Goal: Task Accomplishment & Management: Complete application form

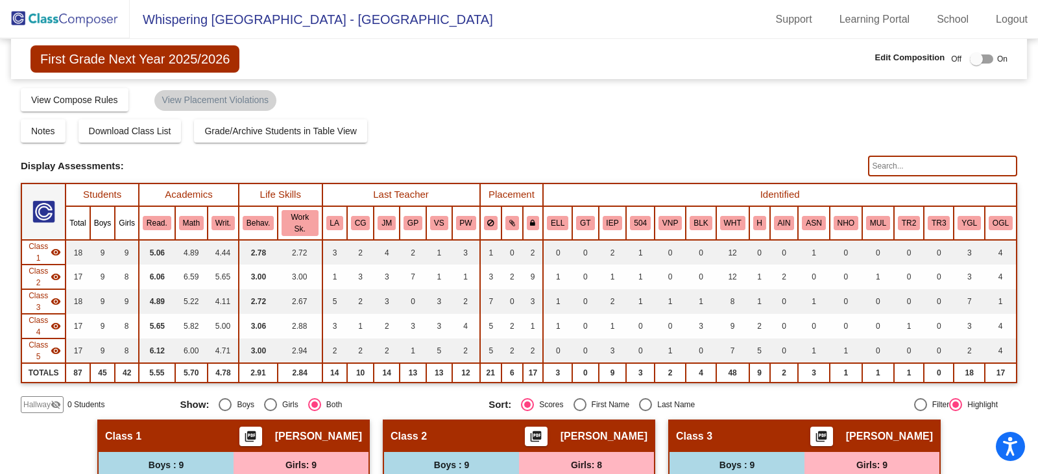
click at [59, 18] on img at bounding box center [65, 19] width 130 height 38
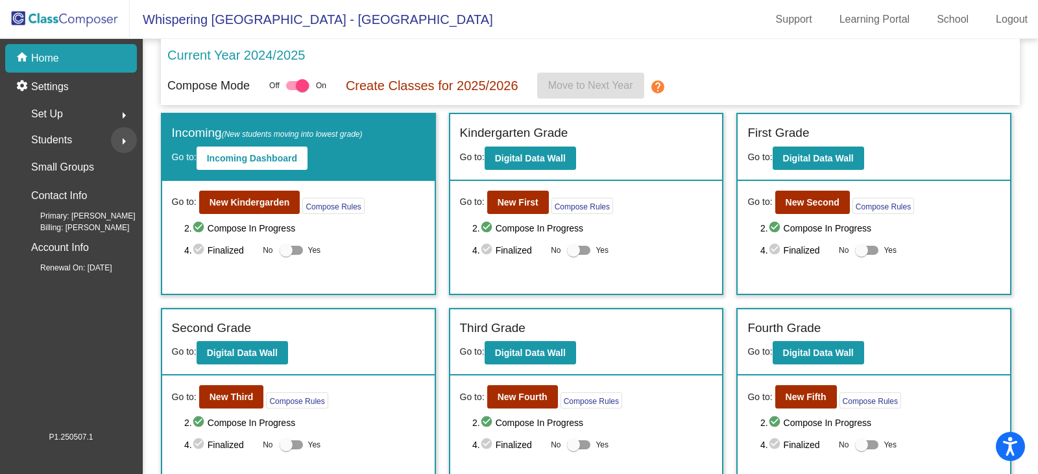
click at [121, 141] on mat-icon "arrow_right" at bounding box center [124, 142] width 16 height 16
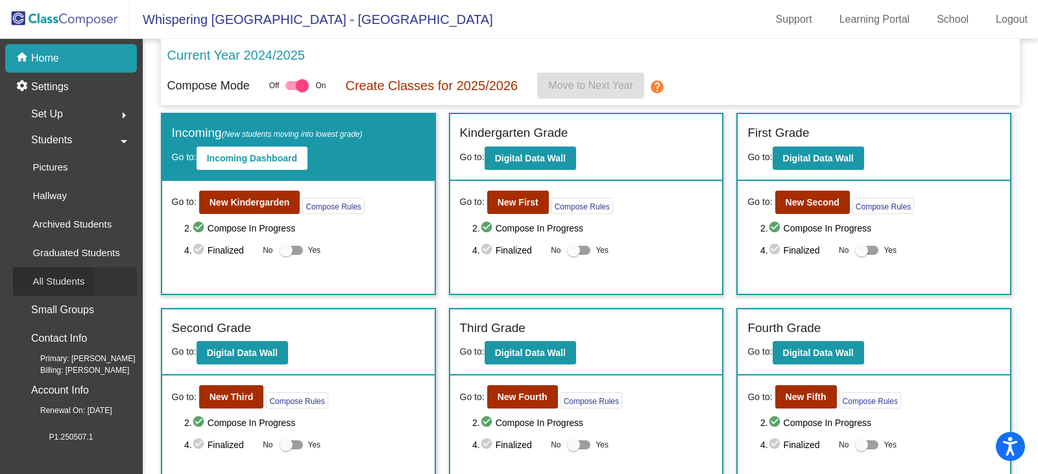
click at [74, 282] on p "All Students" at bounding box center [58, 282] width 52 height 16
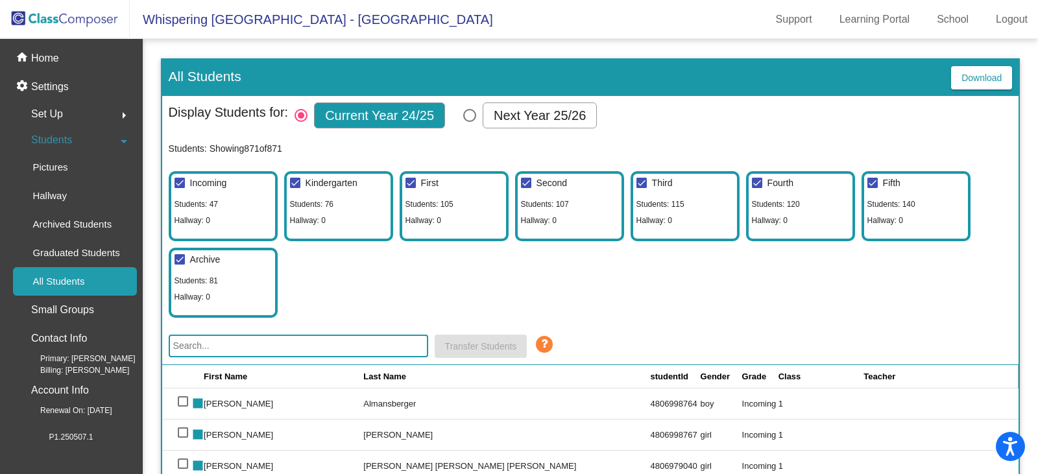
click at [470, 118] on div "Select Columns" at bounding box center [469, 115] width 13 height 13
click at [470, 122] on input "Next Year 25/26" at bounding box center [469, 122] width 1 height 1
radio input "true"
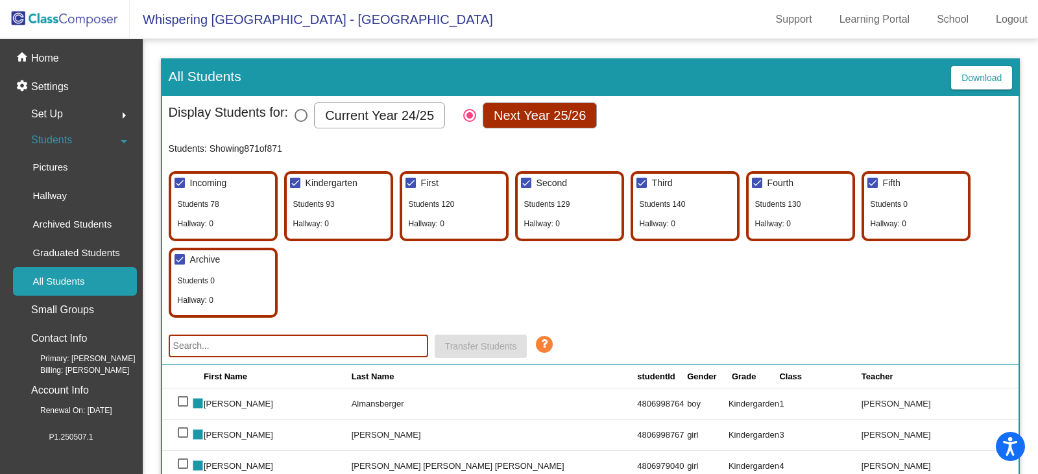
click at [276, 346] on input "text" at bounding box center [298, 346] width 259 height 23
paste input "4806005016"
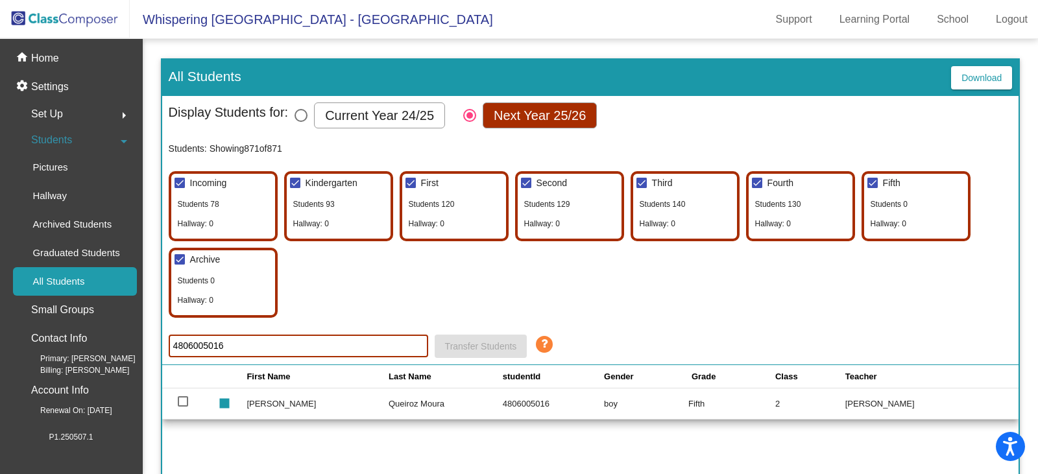
type input "4806005016"
drag, startPoint x: 268, startPoint y: 350, endPoint x: 77, endPoint y: 334, distance: 192.6
click at [77, 334] on mat-sidenav-container "home Home settings Settings Set Up arrow_right Students arrow_drop_down Picture…" at bounding box center [519, 256] width 1038 height 435
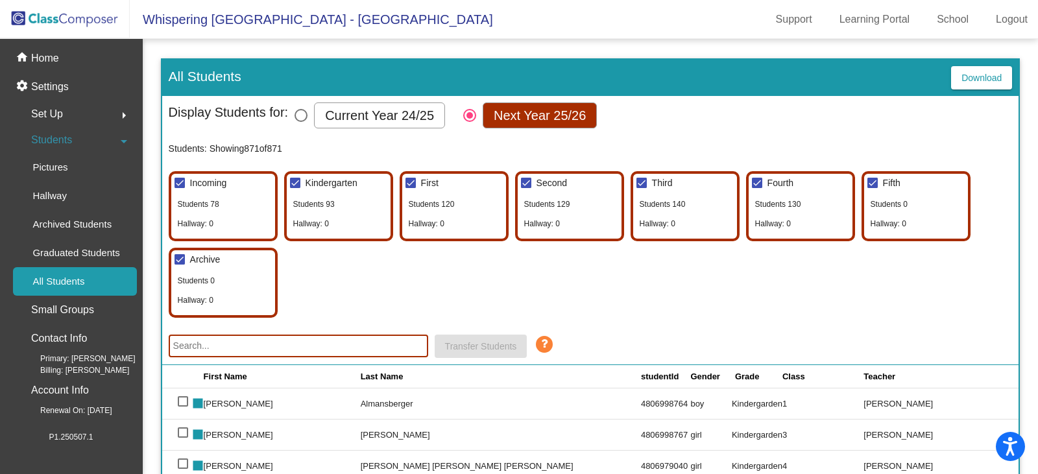
paste input "4806995963"
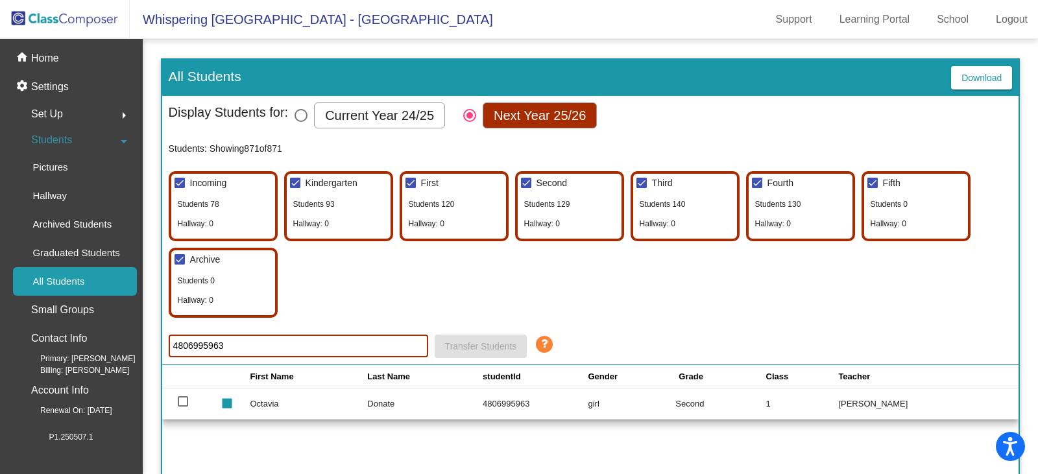
click at [307, 339] on input "4806995963" at bounding box center [298, 346] width 259 height 23
type input "4"
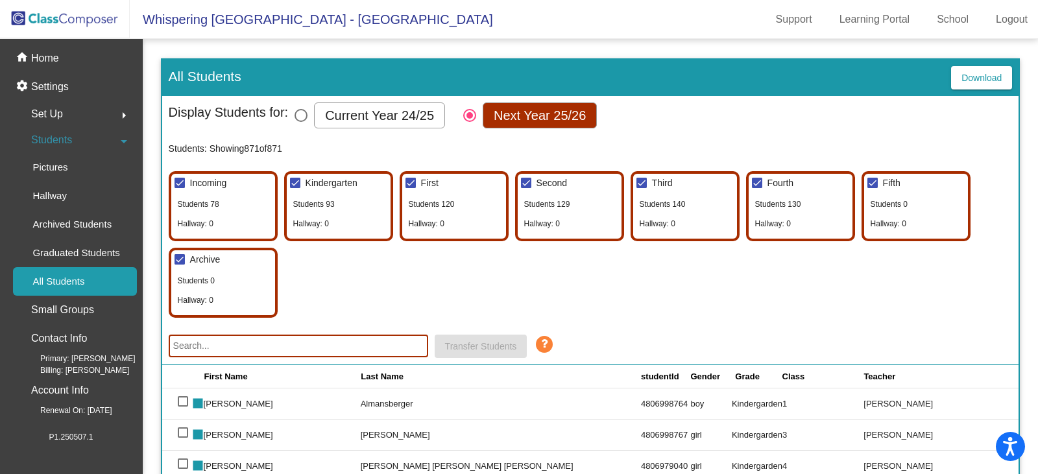
paste input "4806963721"
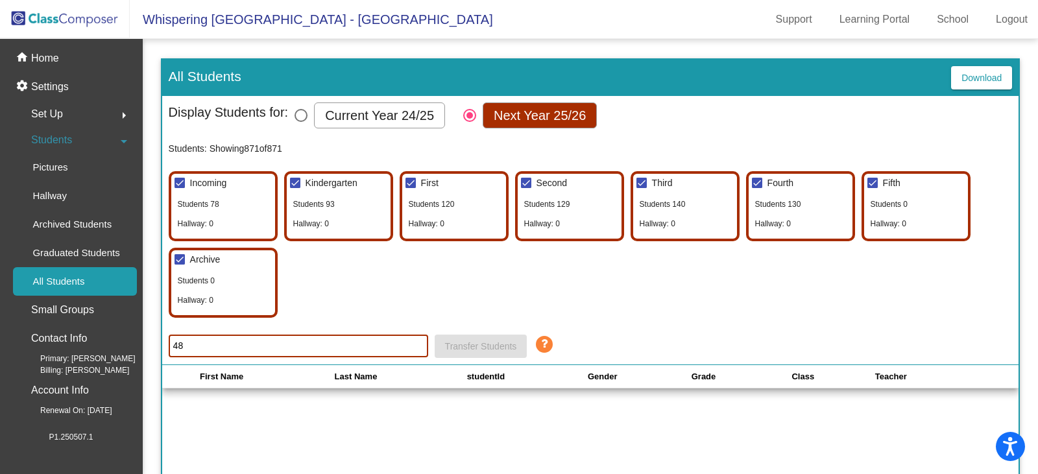
type input "4"
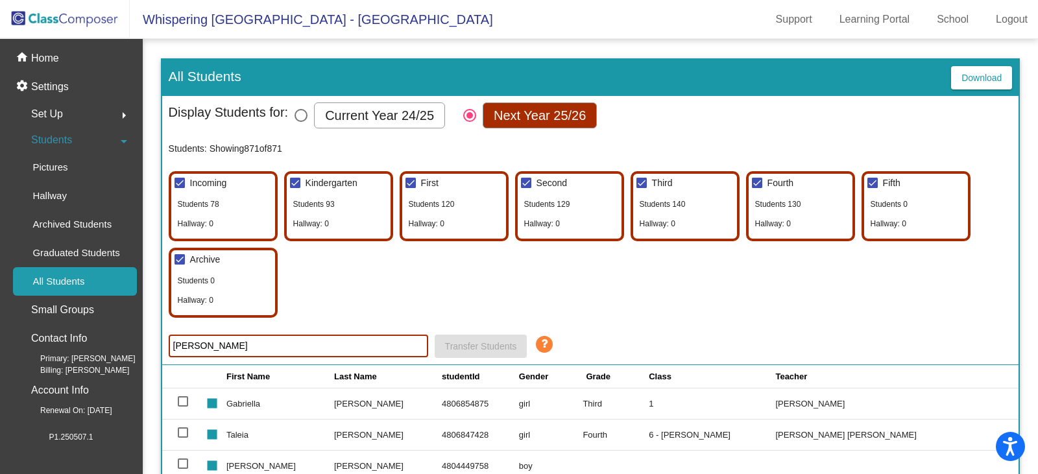
click at [422, 297] on div "Incoming Students 78 Hallway: 0 Kindergarten Students [GEOGRAPHIC_DATA]: 0 Firs…" at bounding box center [591, 241] width 844 height 153
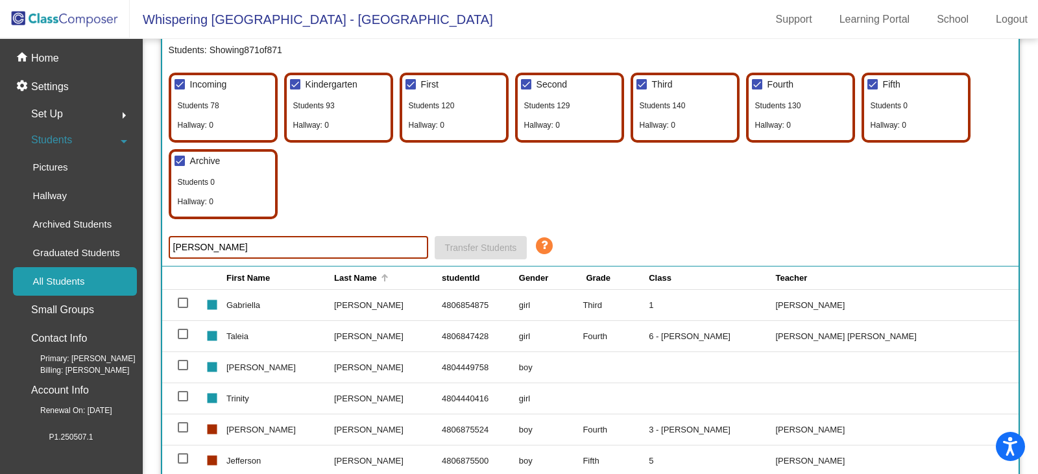
scroll to position [130, 0]
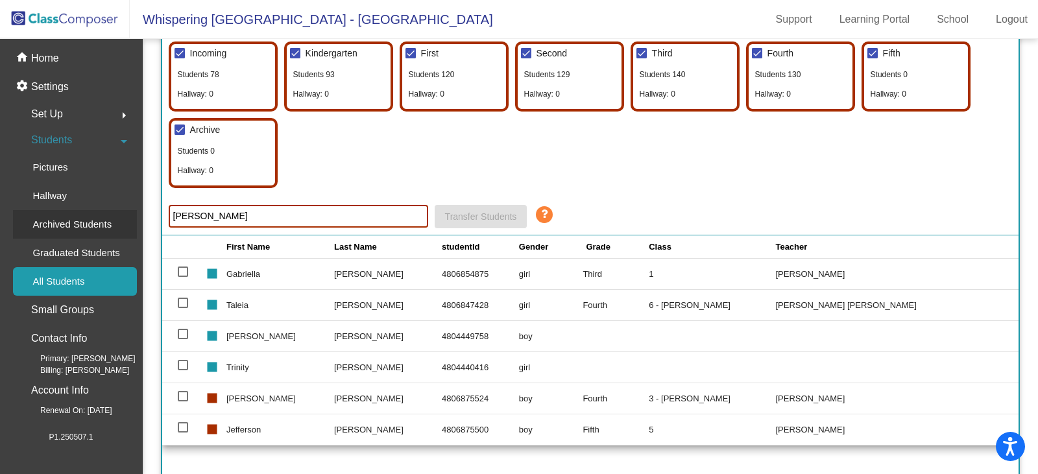
drag, startPoint x: 259, startPoint y: 210, endPoint x: 23, endPoint y: 217, distance: 236.1
click at [23, 217] on mat-sidenav-container "home Home settings Settings Set Up arrow_right Students arrow_drop_down Picture…" at bounding box center [519, 256] width 1038 height 435
paste input "4806963721"
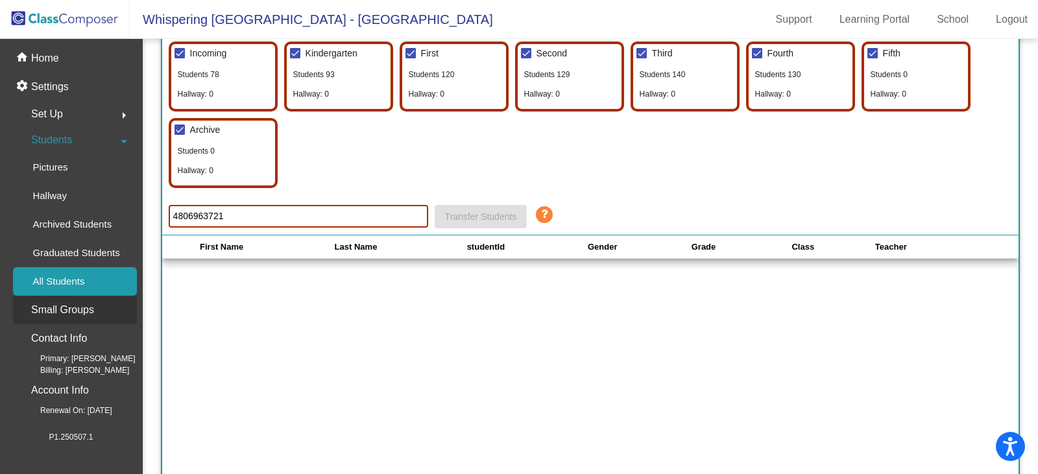
type input "4806963721"
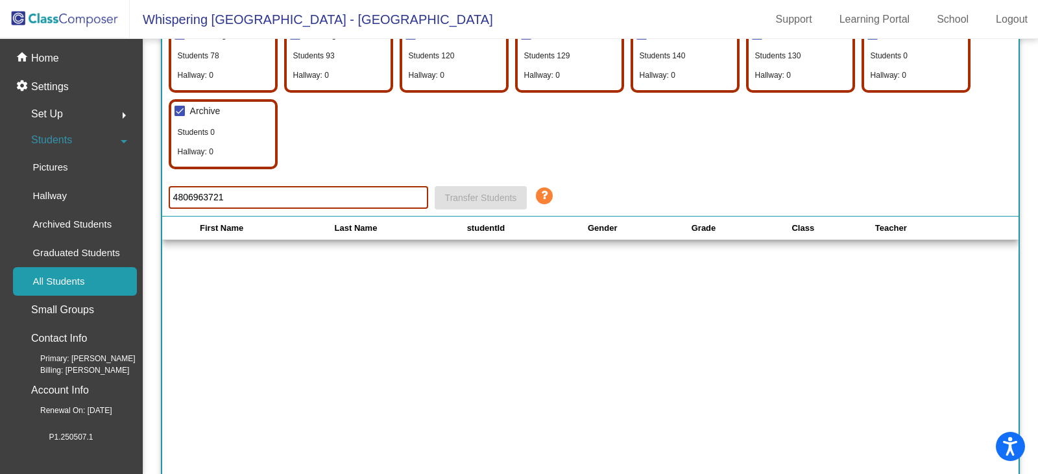
scroll to position [195, 0]
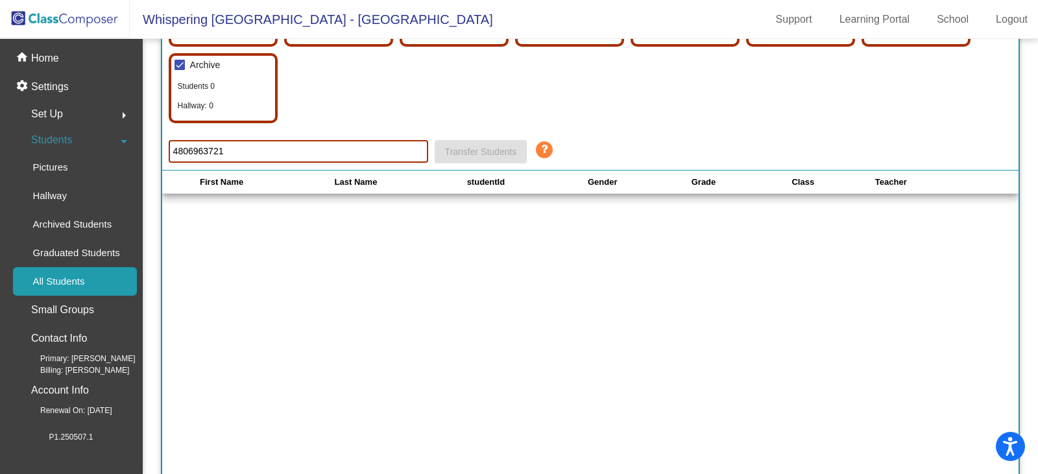
drag, startPoint x: 270, startPoint y: 154, endPoint x: 0, endPoint y: 178, distance: 271.5
click at [0, 178] on mat-sidenav-container "home Home settings Settings Set Up arrow_right Students arrow_drop_down Picture…" at bounding box center [519, 256] width 1038 height 435
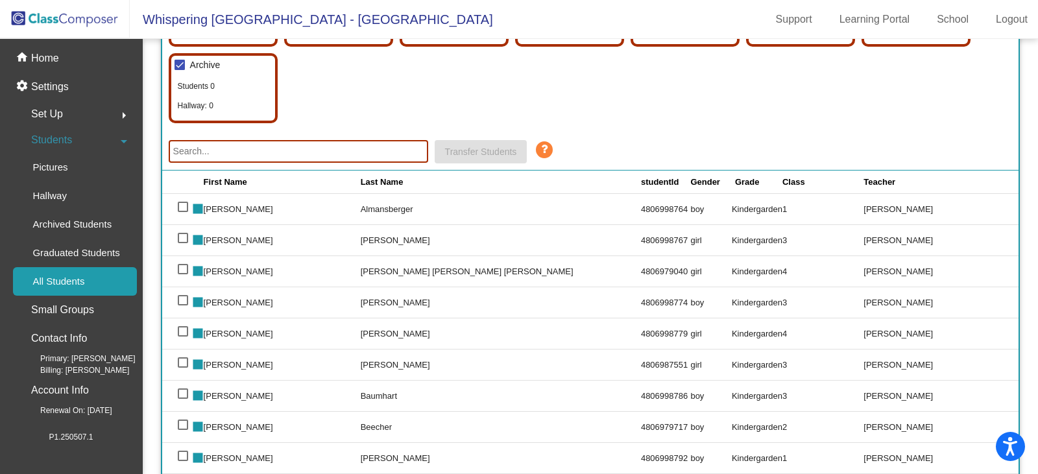
paste input "4806997363"
type input "4"
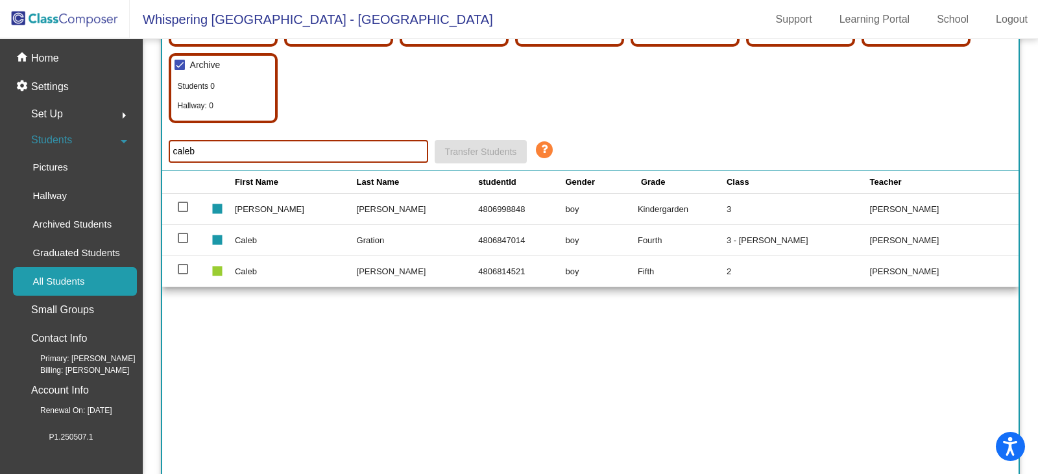
click at [204, 144] on input "caleb" at bounding box center [298, 151] width 259 height 23
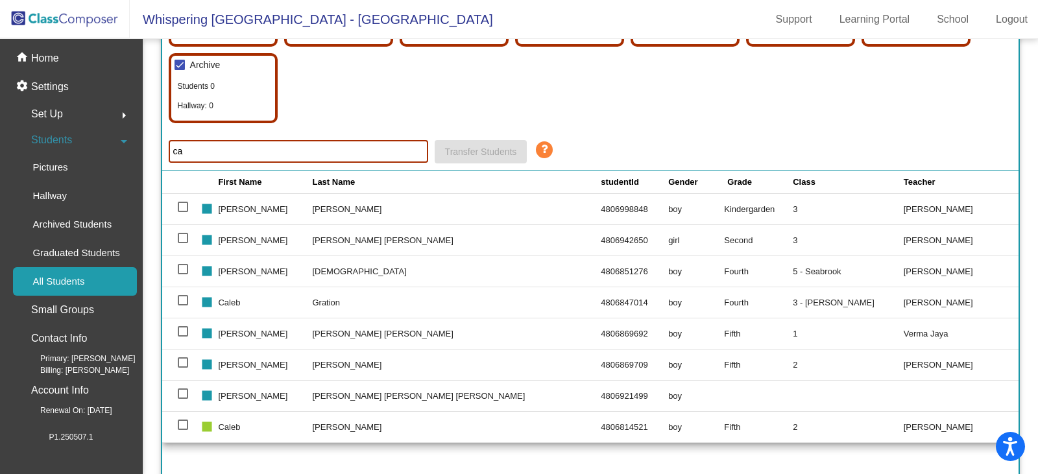
type input "c"
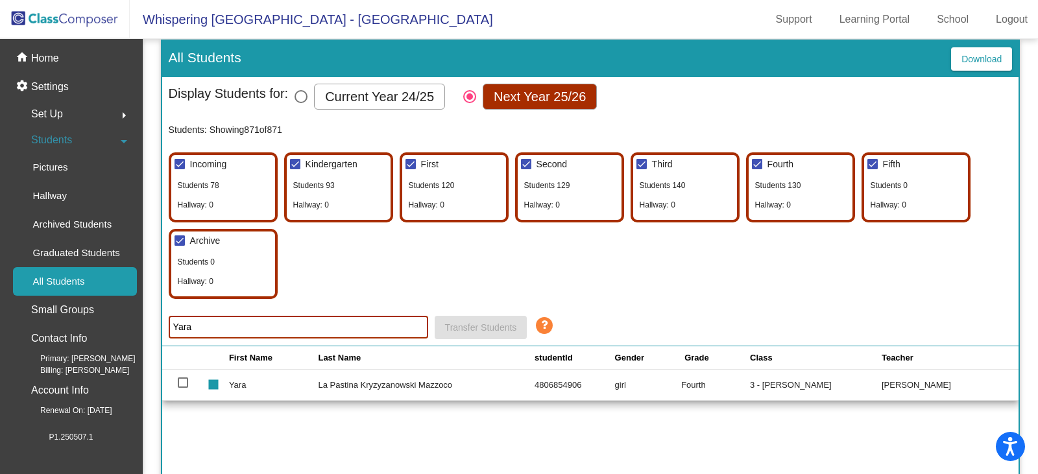
scroll to position [0, 0]
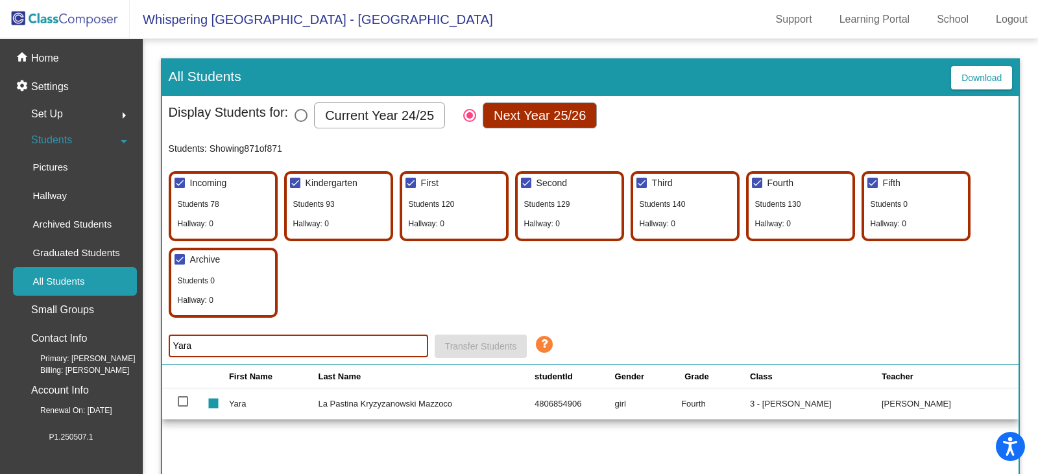
click at [249, 349] on input "Yara" at bounding box center [298, 346] width 259 height 23
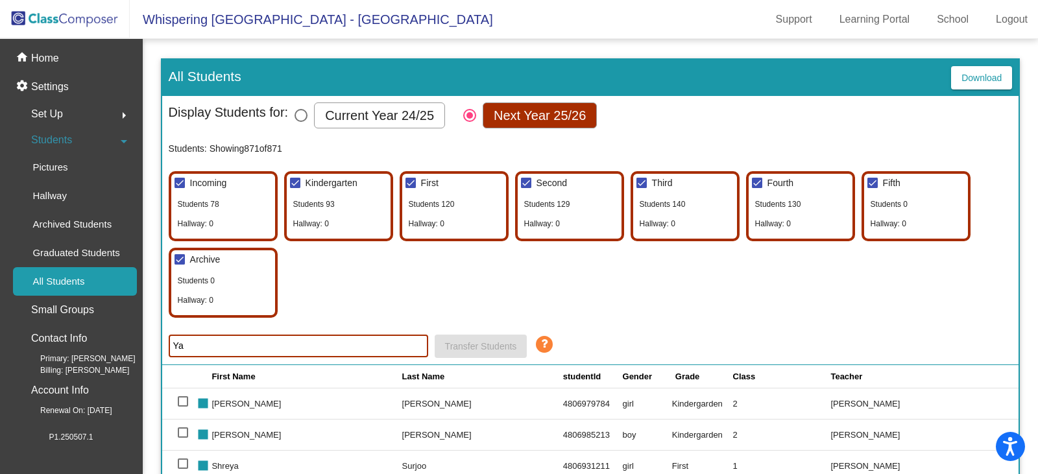
type input "Y"
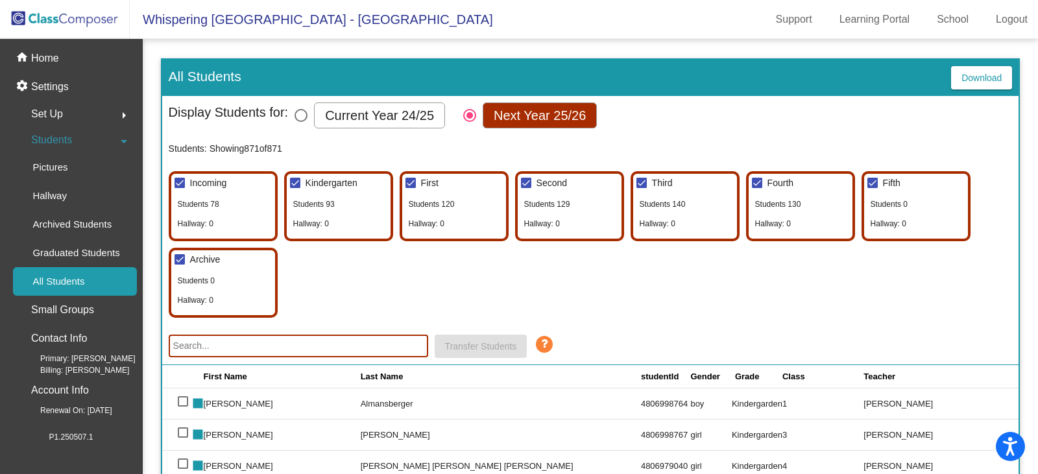
click at [68, 16] on img at bounding box center [65, 19] width 130 height 38
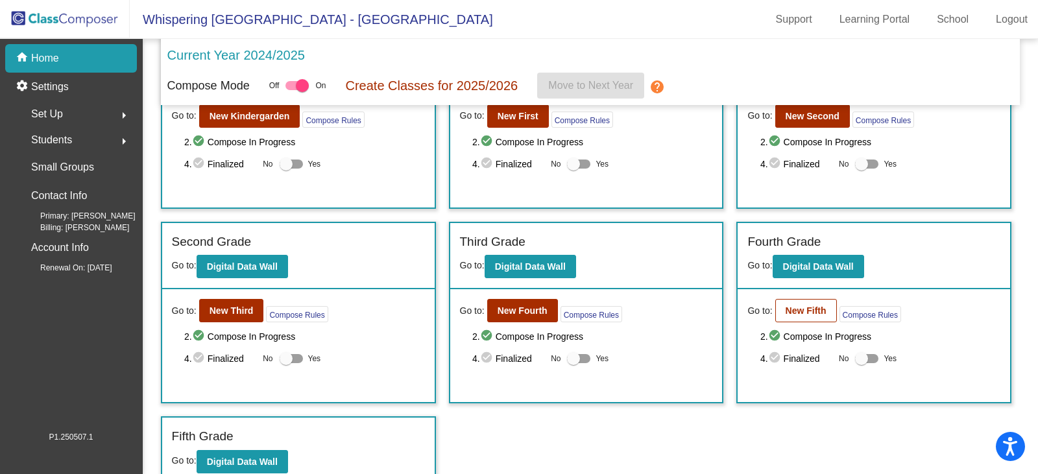
scroll to position [98, 0]
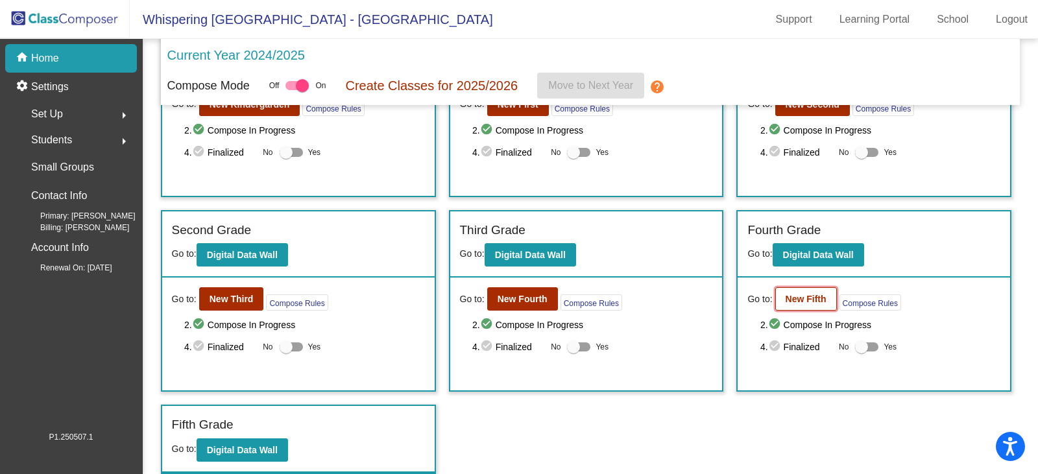
click at [808, 298] on b "New Fifth" at bounding box center [805, 299] width 41 height 10
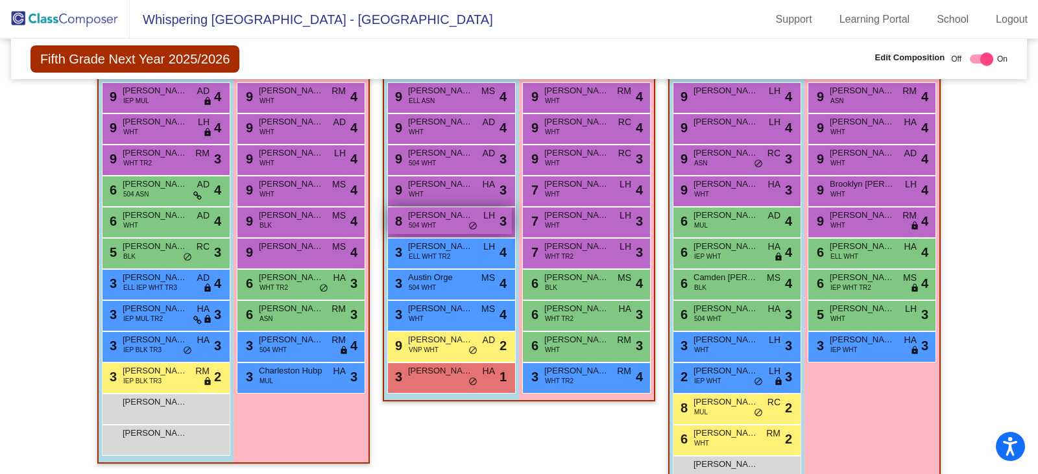
scroll to position [389, 0]
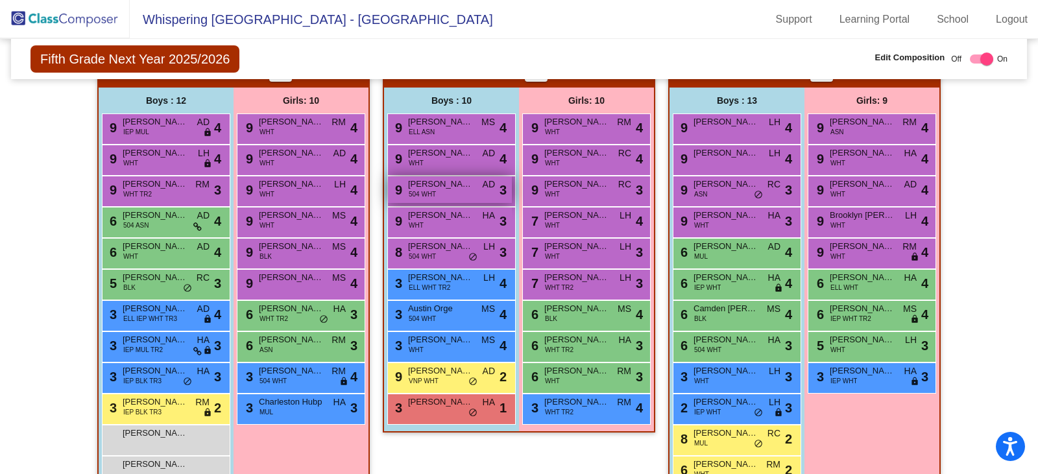
click at [442, 185] on span "[PERSON_NAME] [PERSON_NAME]" at bounding box center [440, 184] width 65 height 13
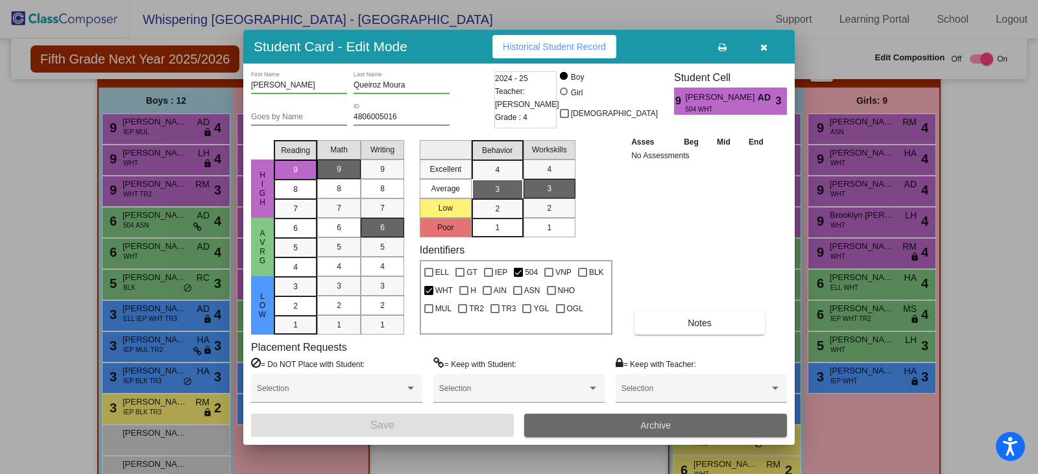
click at [687, 429] on button "Archive" at bounding box center [655, 425] width 263 height 23
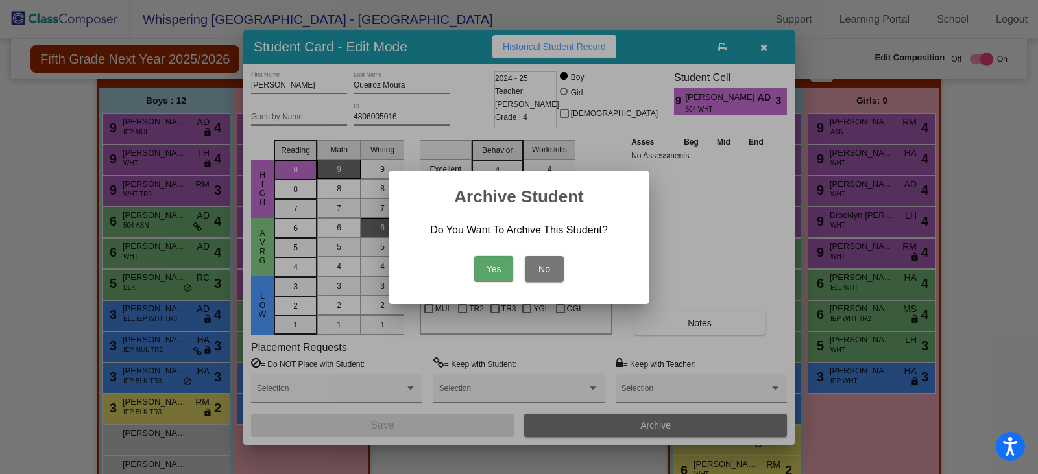
click at [495, 270] on button "Yes" at bounding box center [493, 269] width 39 height 26
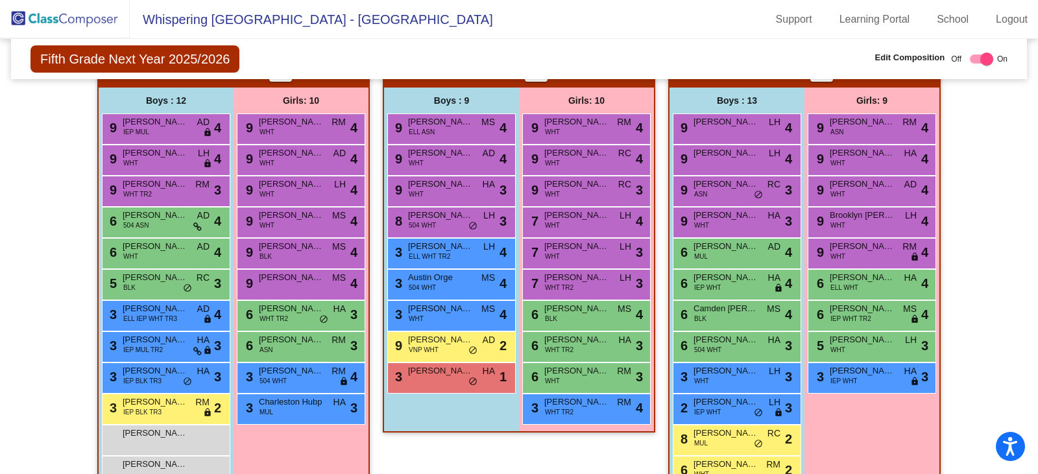
click at [48, 20] on img at bounding box center [65, 19] width 130 height 38
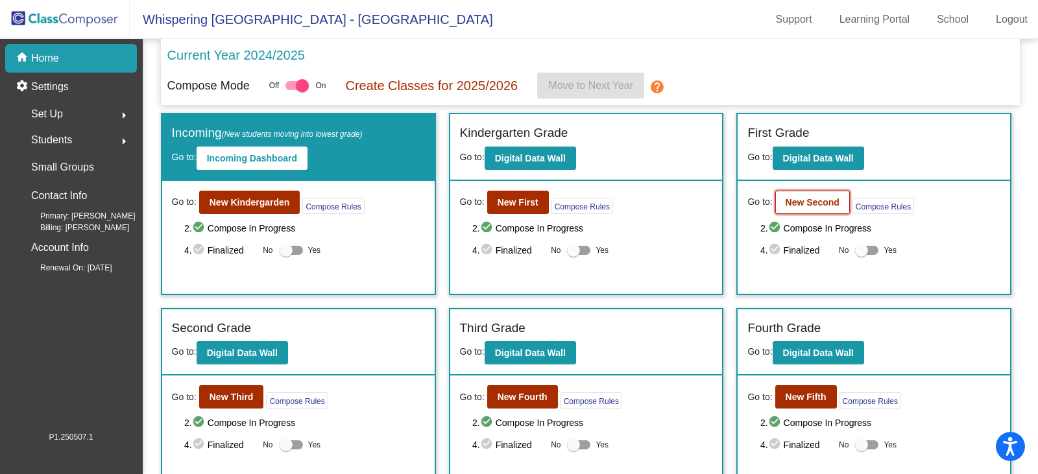
click at [815, 201] on b "New Second" at bounding box center [812, 202] width 54 height 10
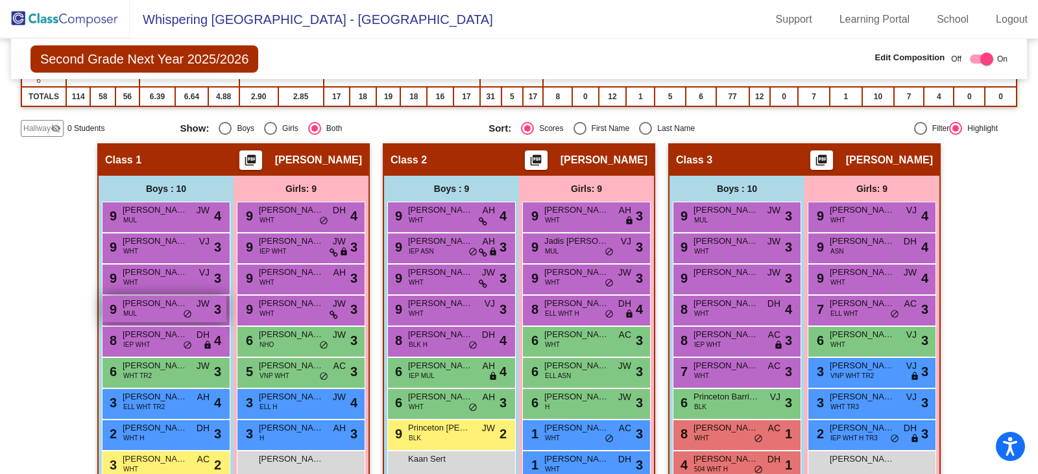
scroll to position [324, 0]
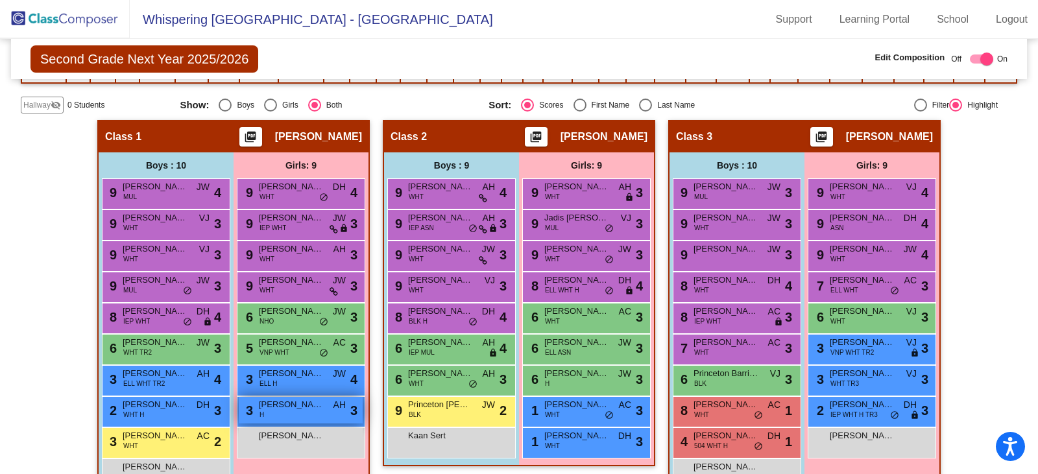
click at [283, 405] on span "[PERSON_NAME]" at bounding box center [291, 404] width 65 height 13
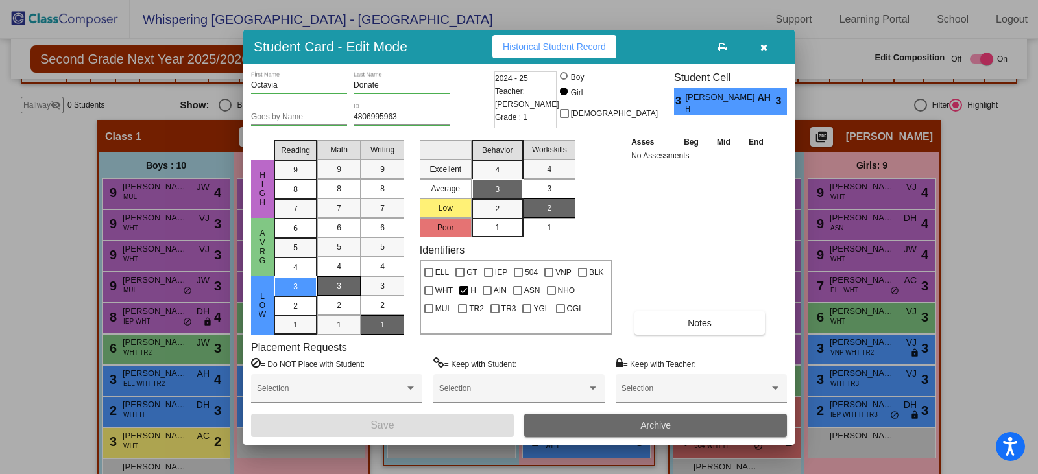
click at [582, 416] on button "Archive" at bounding box center [655, 425] width 263 height 23
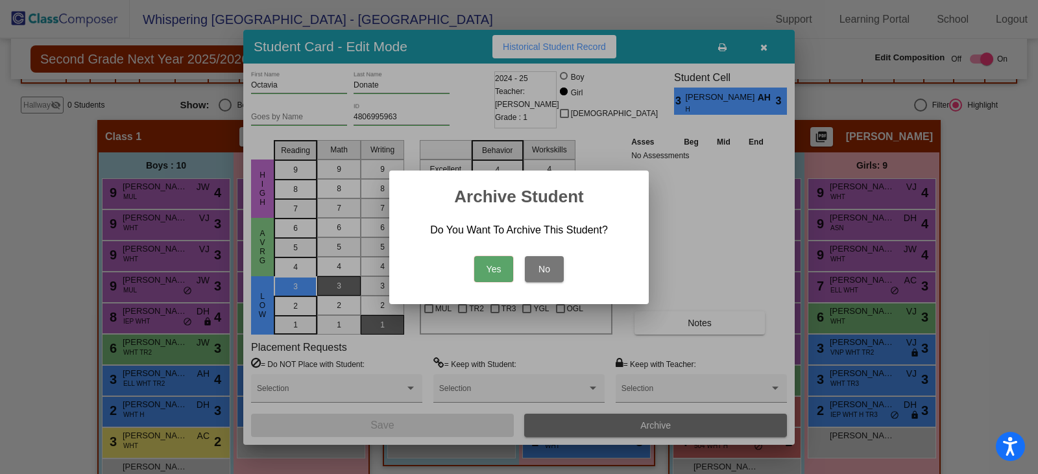
click at [485, 267] on button "Yes" at bounding box center [493, 269] width 39 height 26
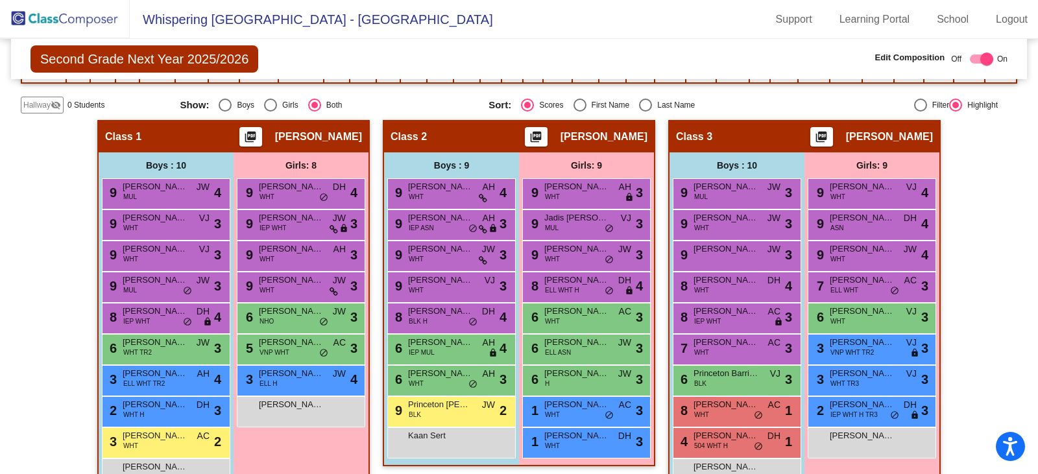
click at [54, 14] on img at bounding box center [65, 19] width 130 height 38
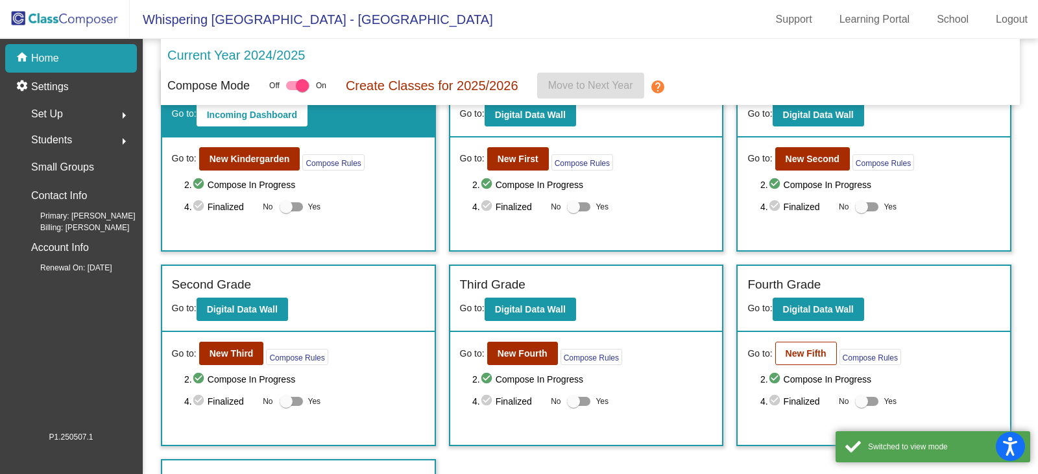
scroll to position [65, 0]
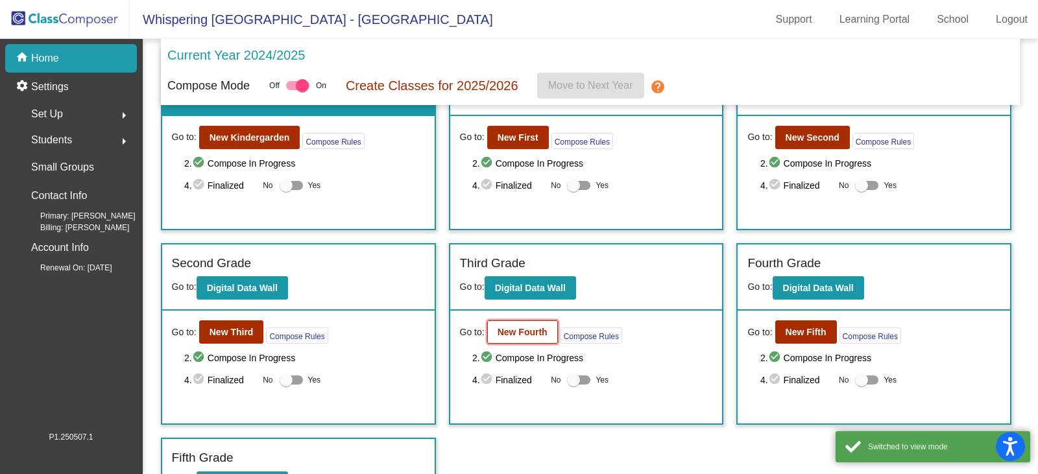
click at [506, 335] on b "New Fourth" at bounding box center [522, 332] width 50 height 10
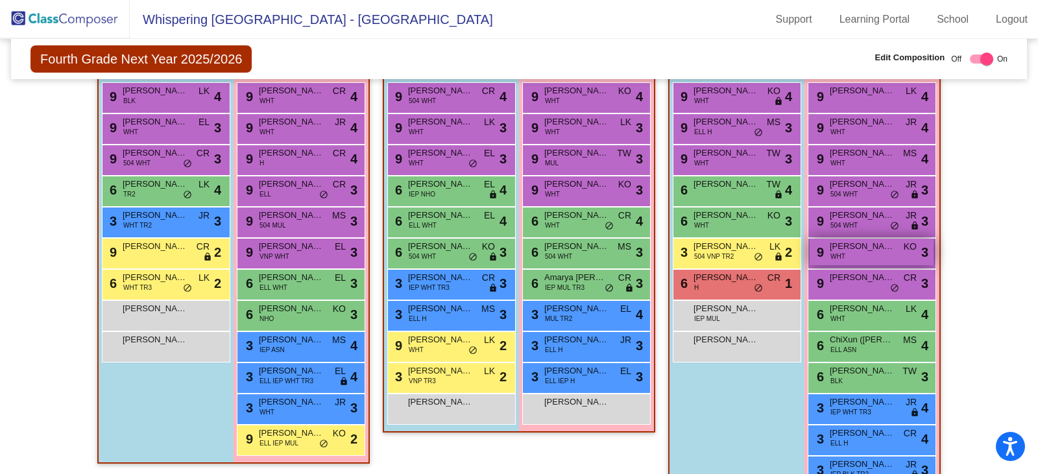
scroll to position [385, 0]
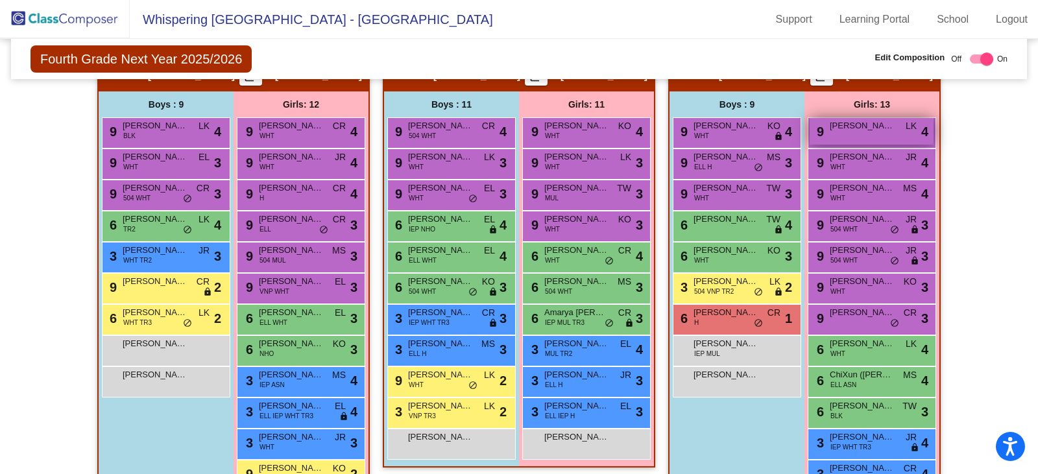
click at [844, 136] on div "9 [PERSON_NAME] Kryzyzanowski [PERSON_NAME] lock do_not_disturb_alt 4" at bounding box center [871, 131] width 124 height 27
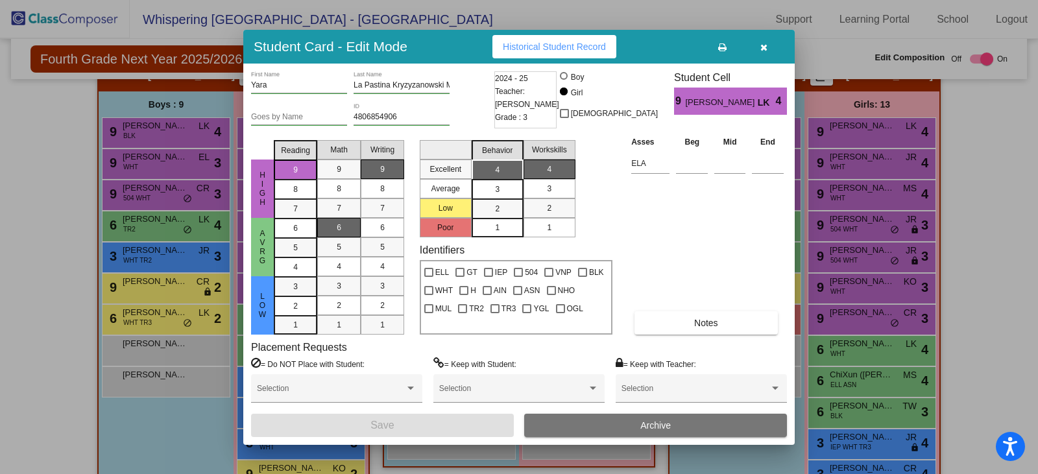
click at [615, 425] on button "Archive" at bounding box center [655, 425] width 263 height 23
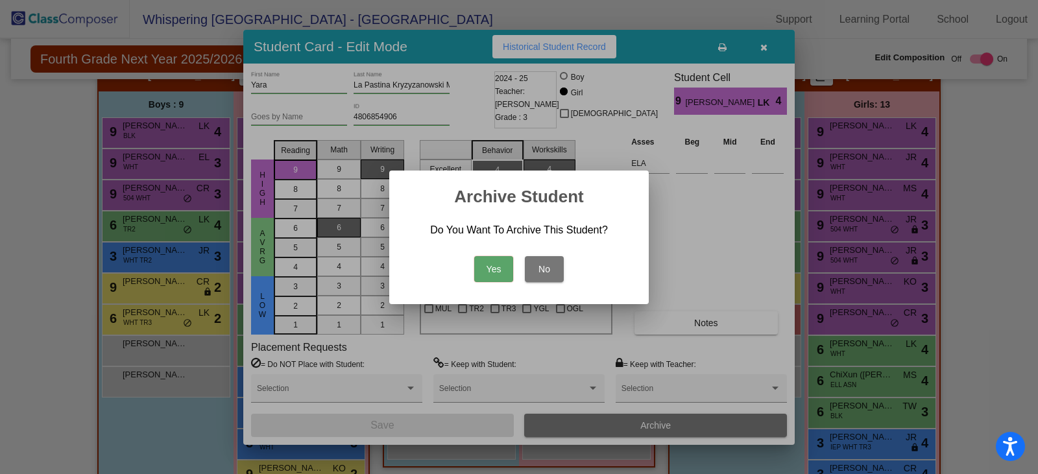
click at [510, 268] on button "Yes" at bounding box center [493, 269] width 39 height 26
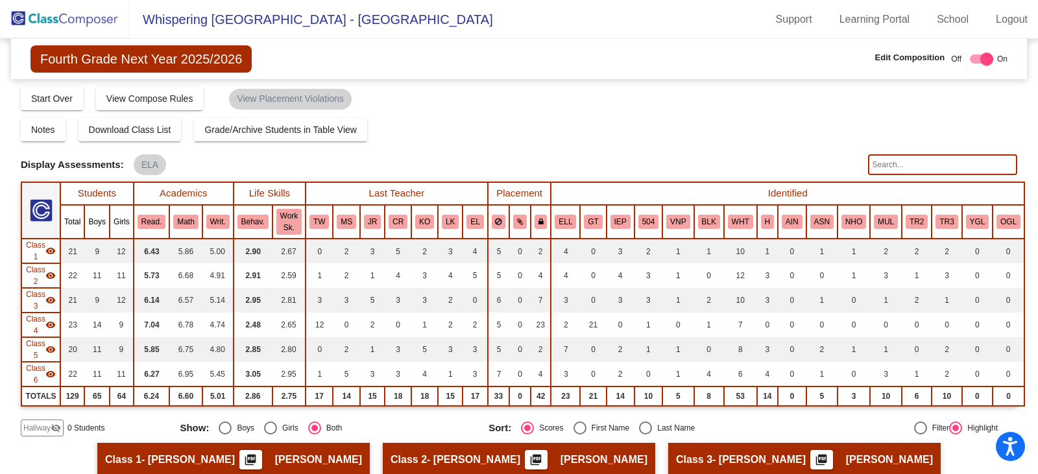
scroll to position [0, 0]
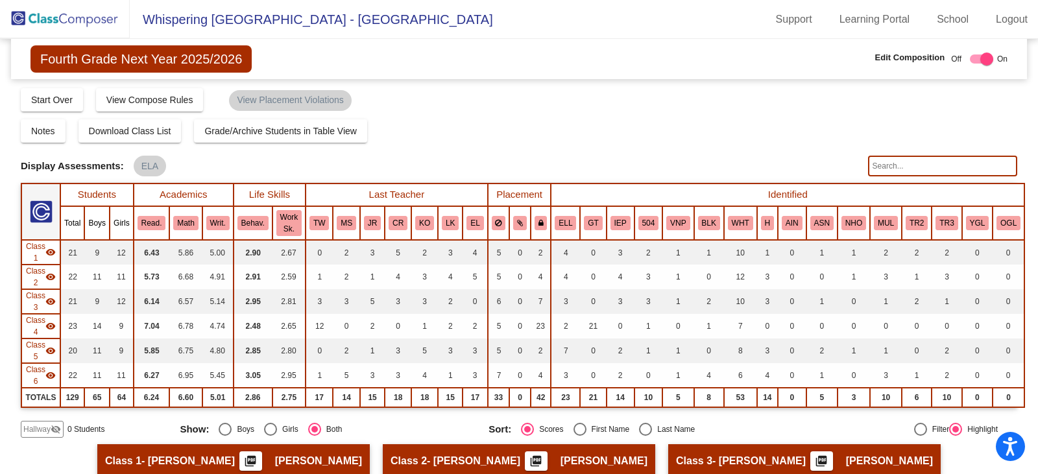
click at [60, 21] on img at bounding box center [65, 19] width 130 height 38
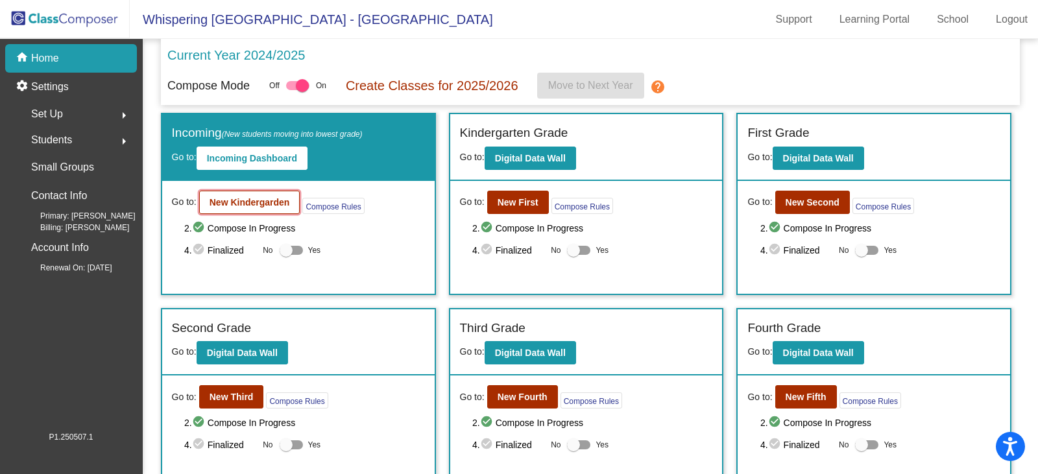
click at [226, 197] on b "New Kindergarden" at bounding box center [249, 202] width 80 height 10
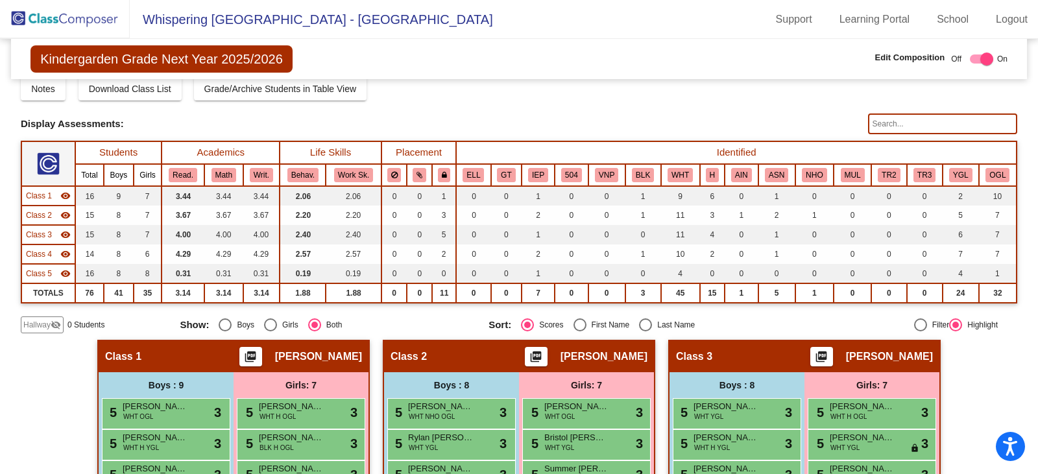
scroll to position [65, 0]
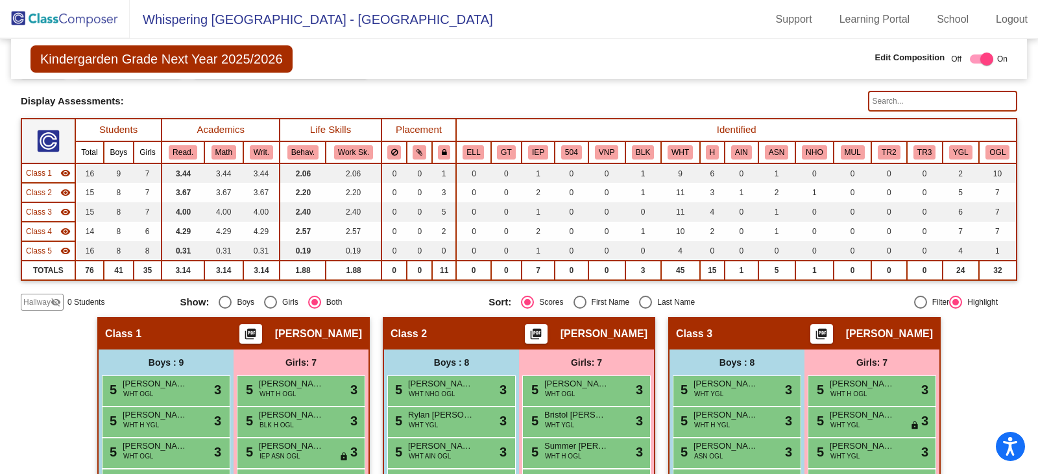
click at [45, 301] on span "Hallway" at bounding box center [36, 302] width 27 height 12
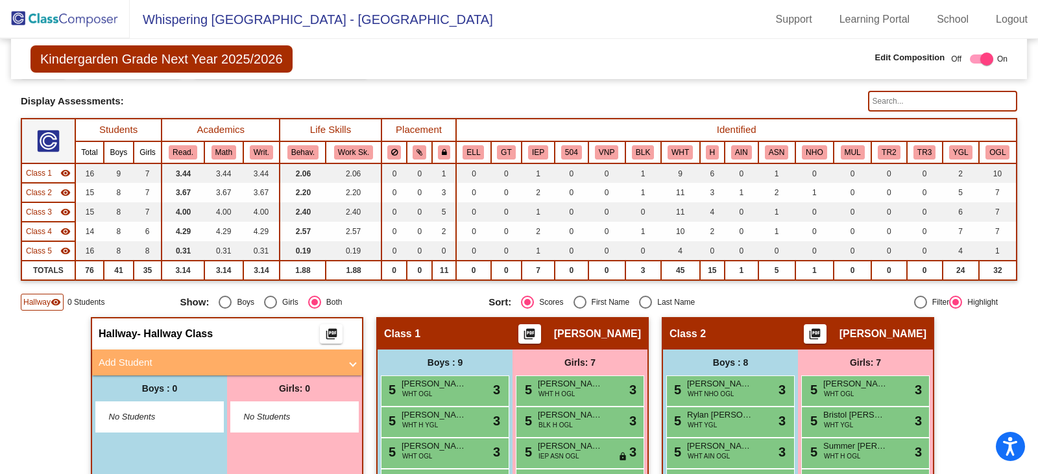
click at [350, 362] on span at bounding box center [352, 362] width 5 height 15
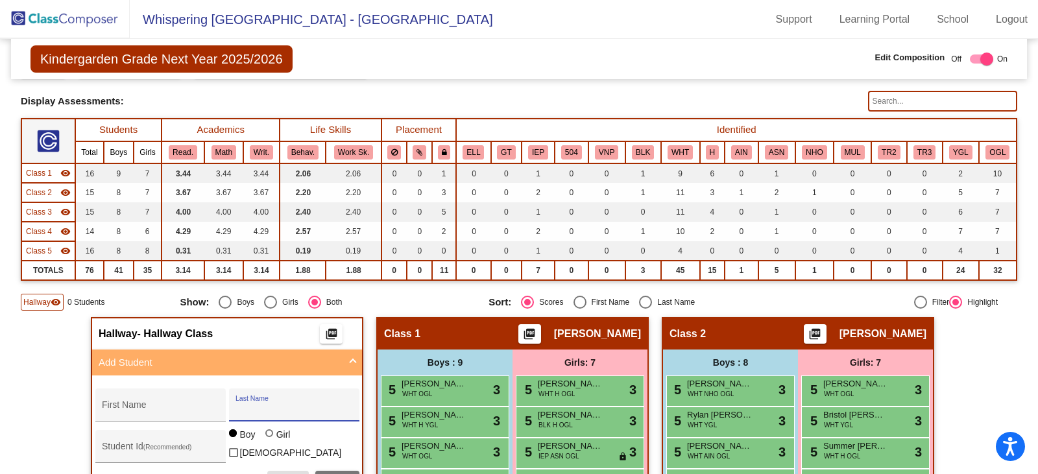
click at [270, 411] on input "Last Name" at bounding box center [293, 410] width 117 height 10
paste input "[PERSON_NAME]"
type input "[PERSON_NAME]"
click at [128, 401] on div "First Name" at bounding box center [160, 409] width 117 height 27
paste input "[PERSON_NAME]"
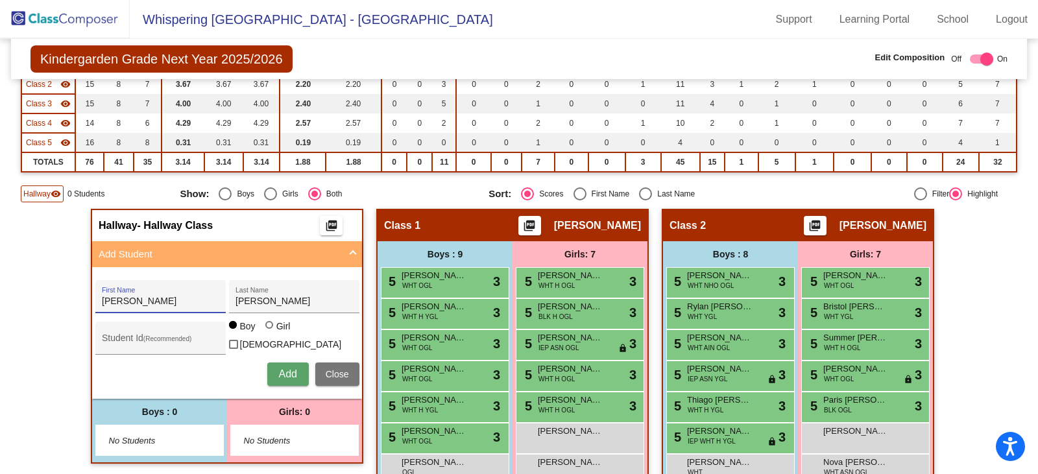
scroll to position [195, 0]
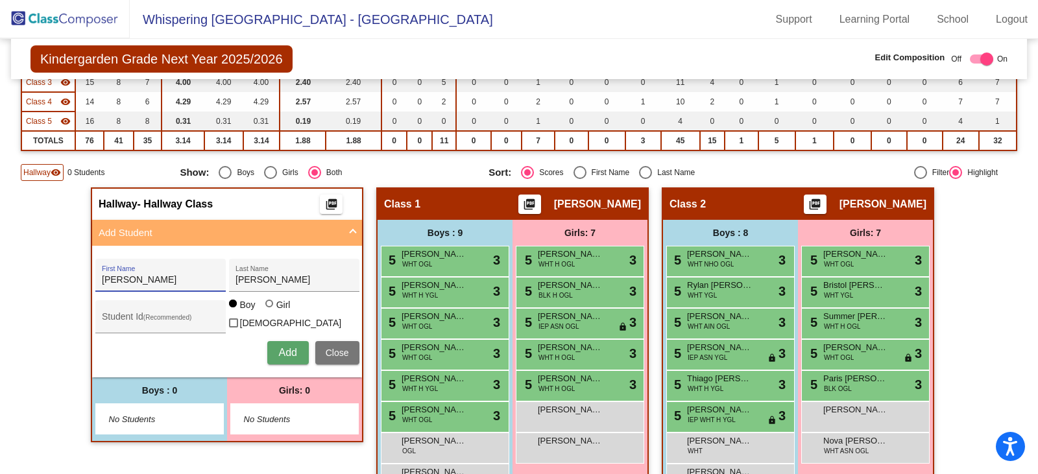
type input "[PERSON_NAME]"
click at [107, 320] on input "Student Id (Recommended)" at bounding box center [160, 321] width 117 height 10
paste input "4807017127"
type input "4807017127"
click at [265, 307] on div at bounding box center [269, 304] width 8 height 8
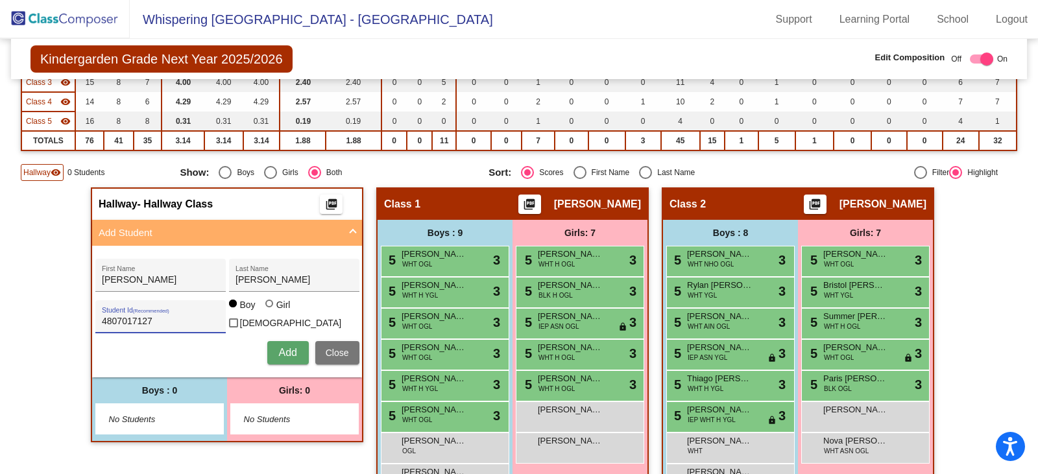
click at [270, 311] on input "Girl" at bounding box center [270, 310] width 1 height 1
radio input "true"
click at [282, 357] on button "Add" at bounding box center [288, 352] width 42 height 23
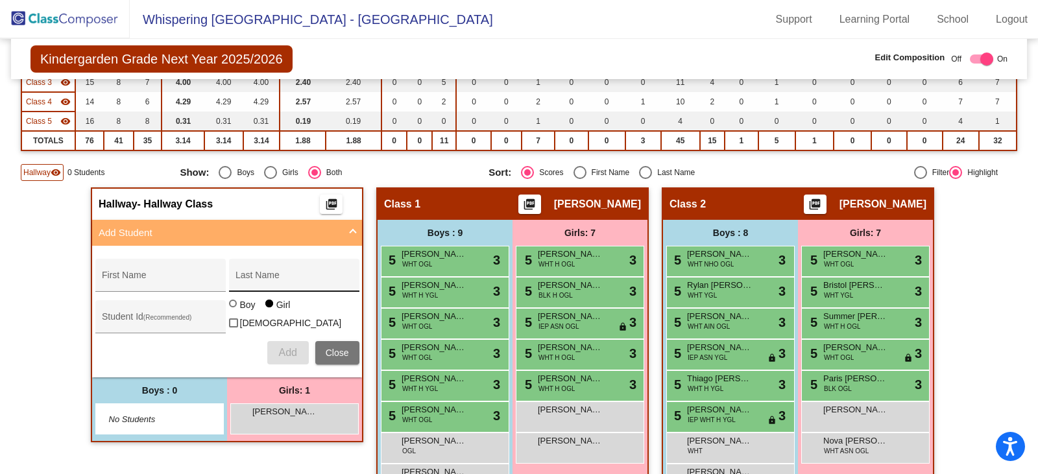
click at [253, 274] on div "Last Name" at bounding box center [293, 279] width 117 height 27
click at [242, 281] on input "Last Name" at bounding box center [293, 280] width 117 height 10
paste input "[PERSON_NAME]"
type input "[PERSON_NAME]"
click at [102, 274] on div "First Name" at bounding box center [160, 279] width 117 height 27
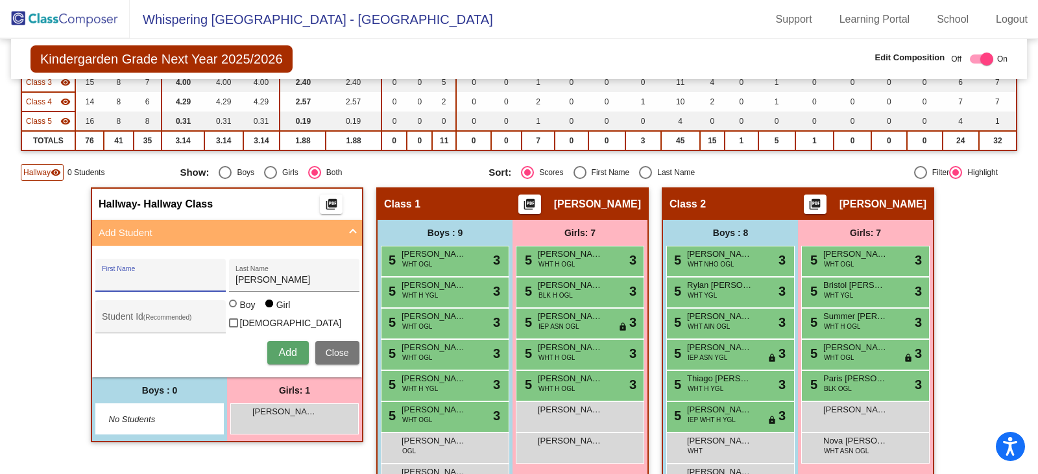
paste input "Cadence N."
type input "Cadence N."
click at [126, 316] on input "Student Id (Recommended)" at bounding box center [160, 321] width 117 height 10
paste input "4807017147"
type input "4807017147"
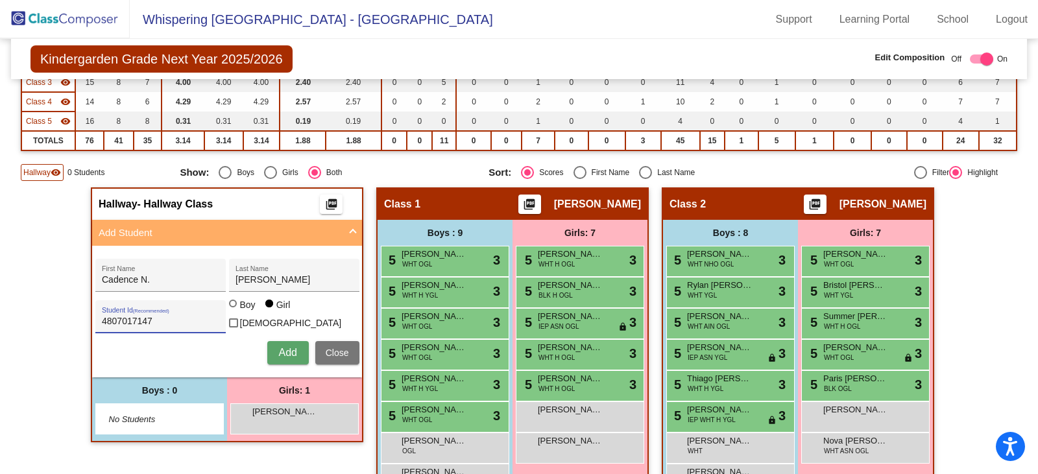
click at [280, 350] on span "Add" at bounding box center [287, 352] width 18 height 11
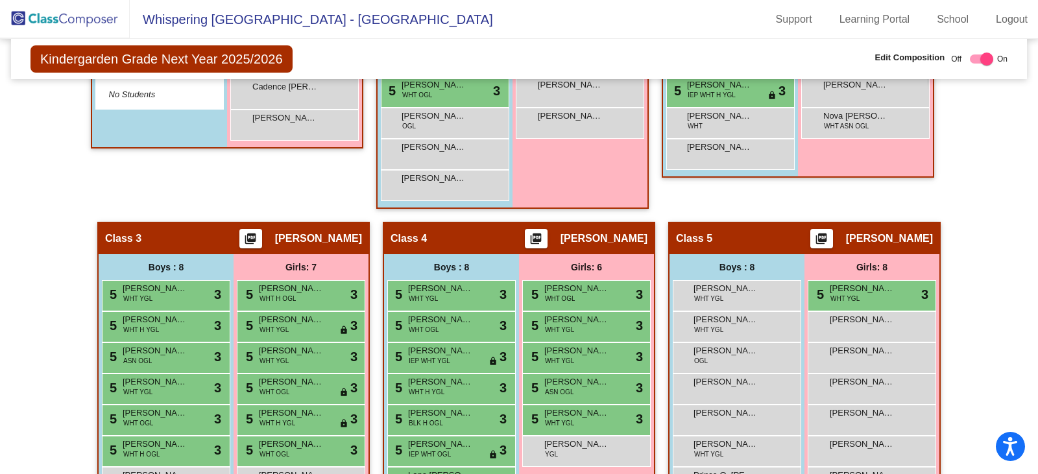
scroll to position [401, 0]
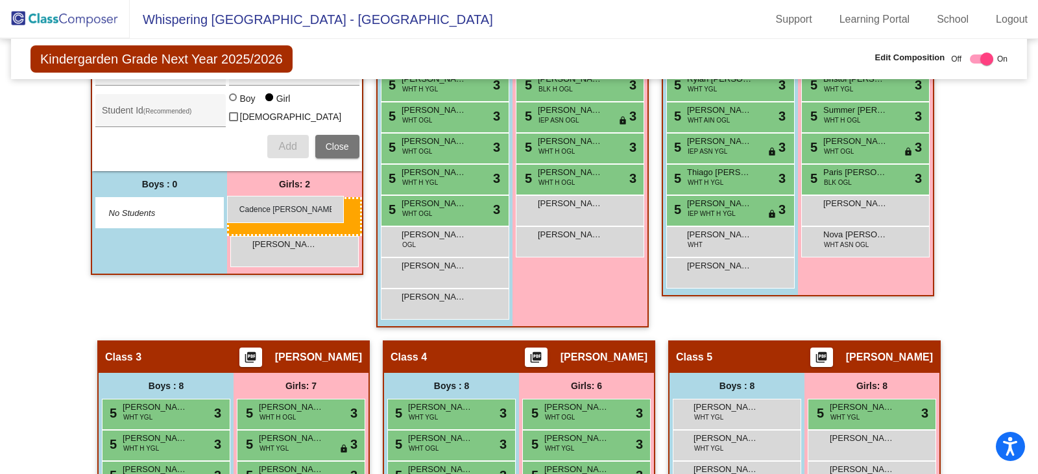
drag, startPoint x: 281, startPoint y: 209, endPoint x: 227, endPoint y: 196, distance: 56.2
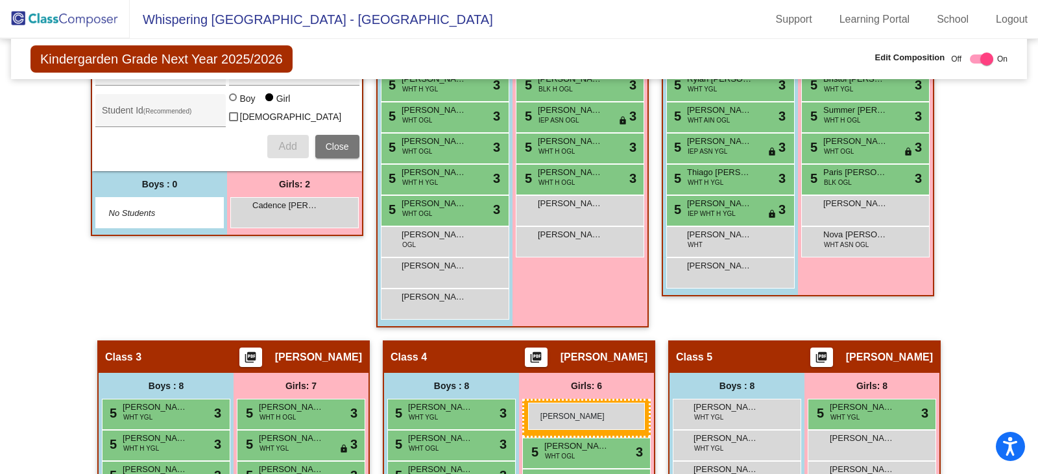
drag, startPoint x: 253, startPoint y: 234, endPoint x: 528, endPoint y: 403, distance: 322.5
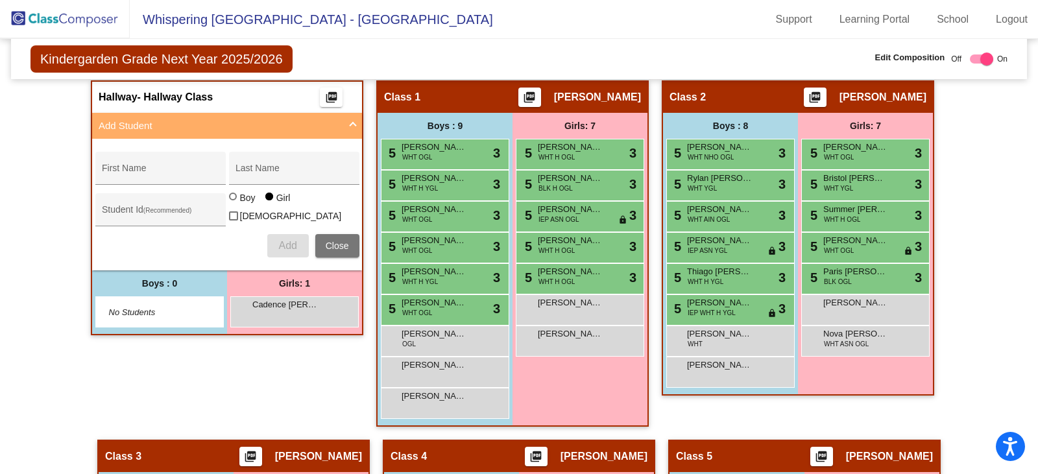
scroll to position [324, 0]
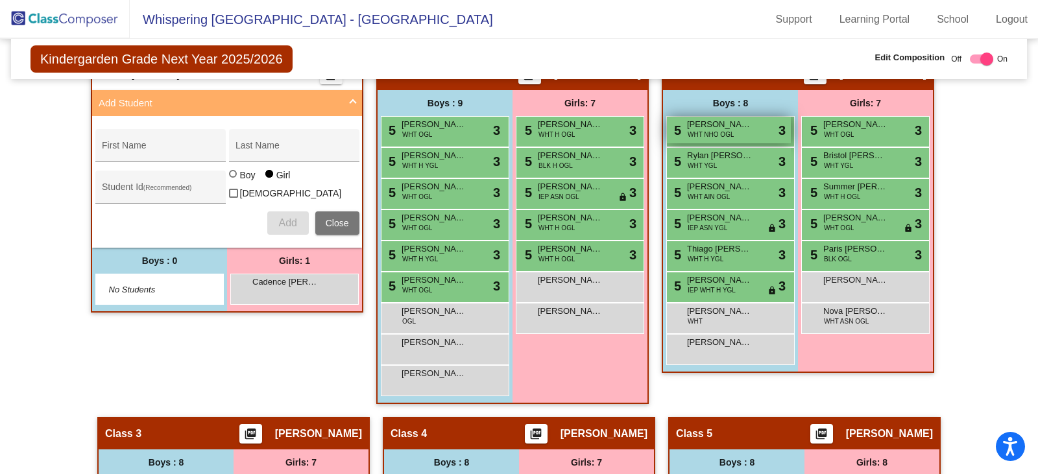
click at [769, 117] on div "5 [PERSON_NAME] [PERSON_NAME] WHT [PERSON_NAME] OGL lock do_not_disturb_alt 3" at bounding box center [729, 130] width 124 height 27
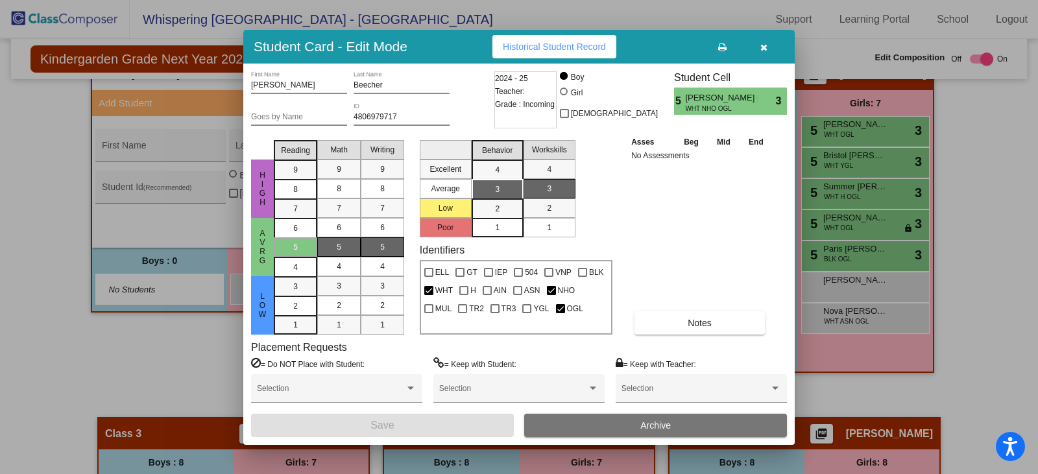
click at [763, 49] on icon "button" at bounding box center [763, 47] width 7 height 9
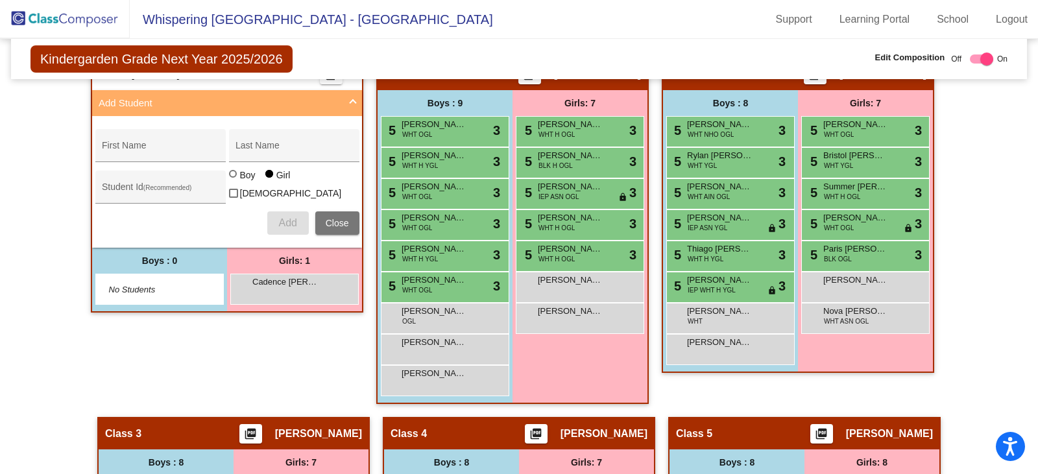
click at [148, 331] on div "Hallway - Hallway Class picture_as_pdf Add Student First Name Last Name Student…" at bounding box center [227, 237] width 272 height 359
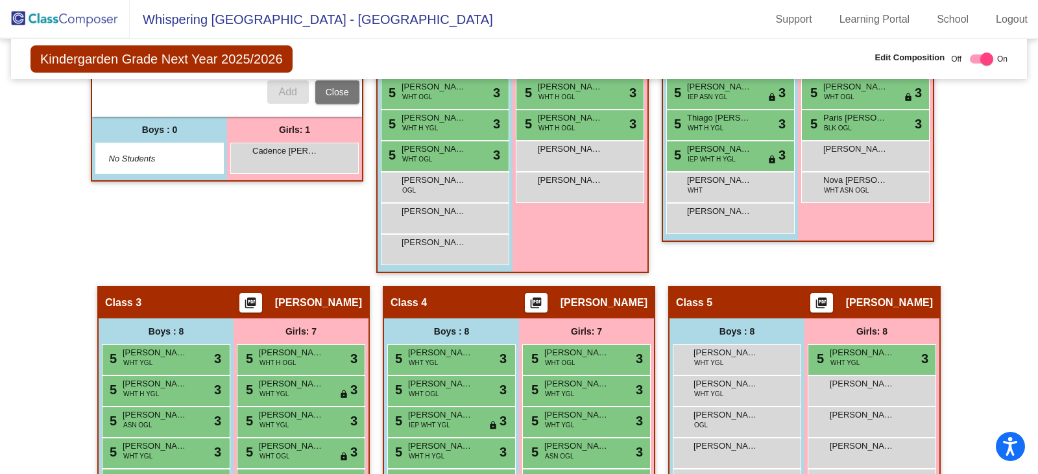
scroll to position [454, 0]
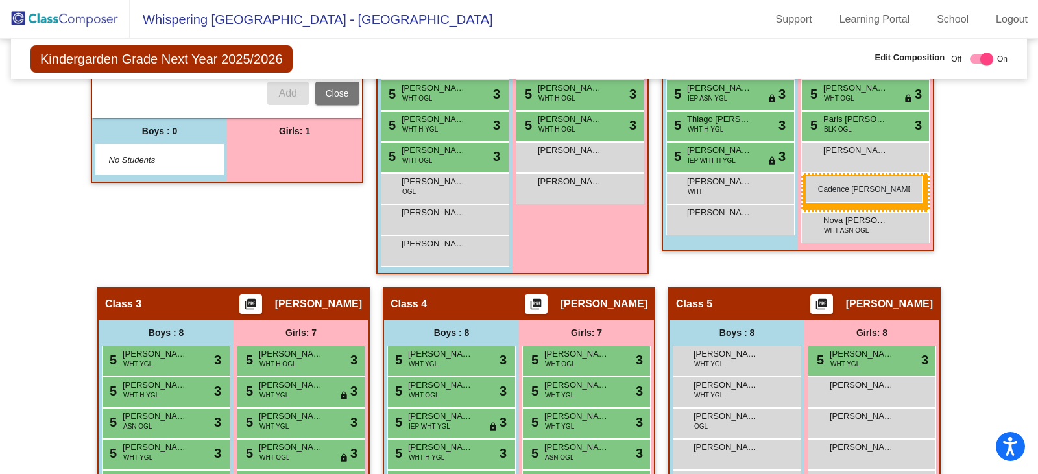
drag, startPoint x: 272, startPoint y: 154, endPoint x: 805, endPoint y: 176, distance: 534.2
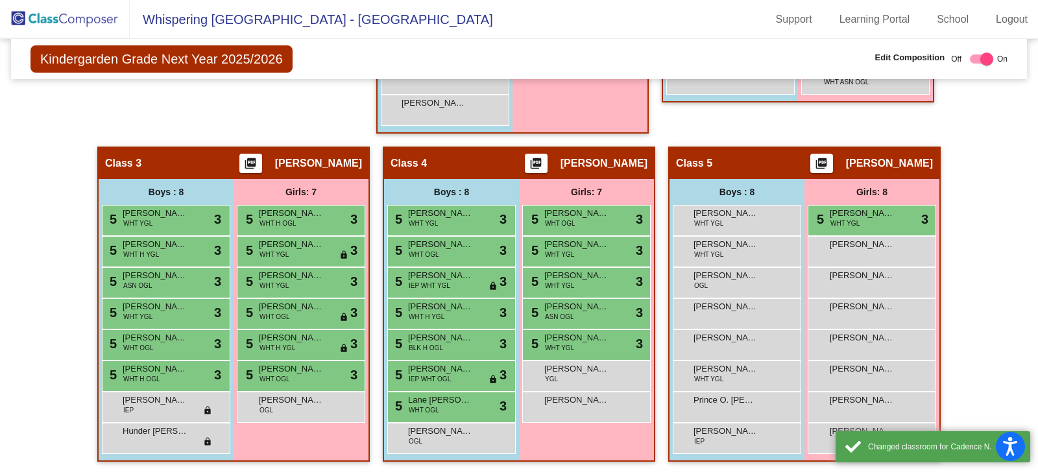
scroll to position [595, 0]
